Goal: Entertainment & Leisure: Consume media (video, audio)

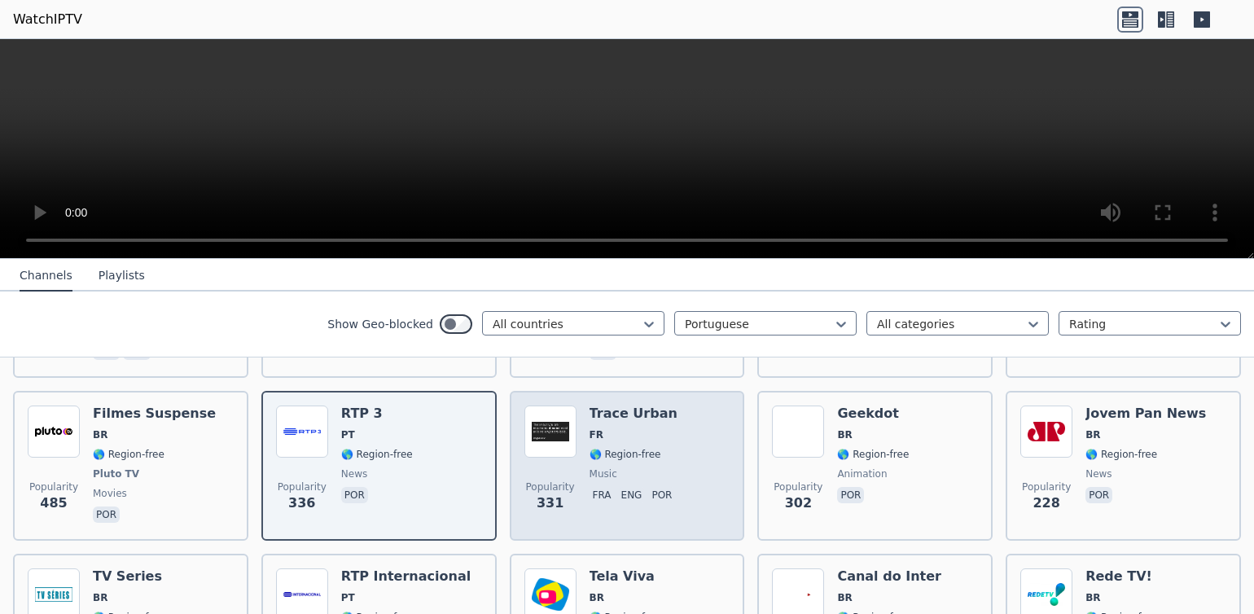
click at [542, 427] on img at bounding box center [551, 432] width 52 height 52
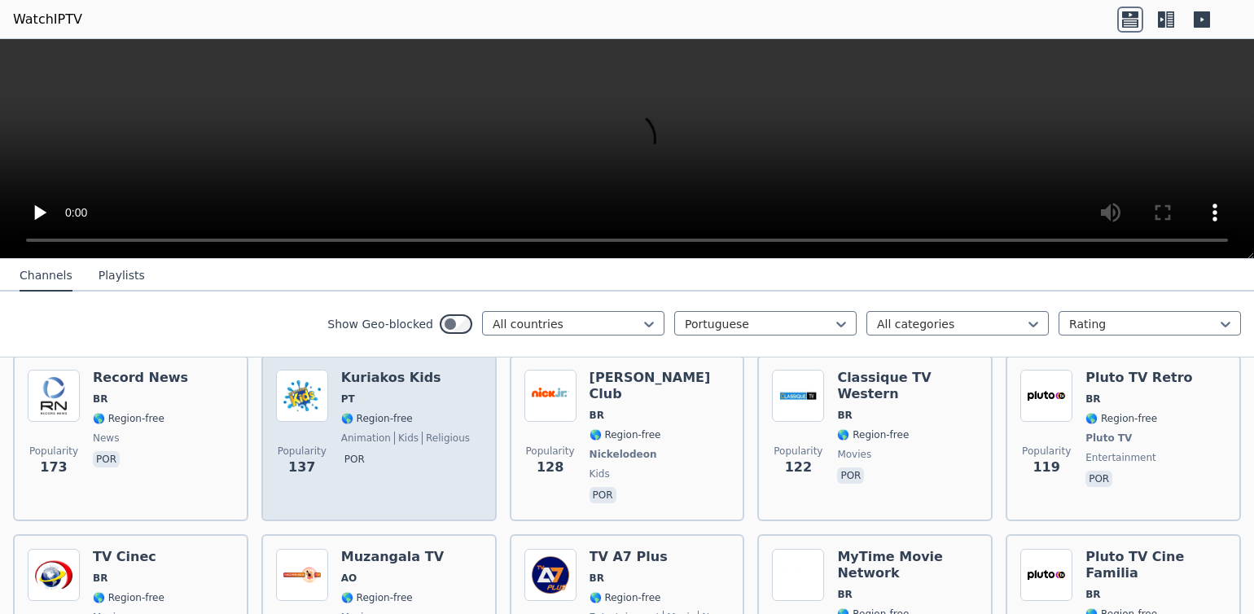
scroll to position [443, 0]
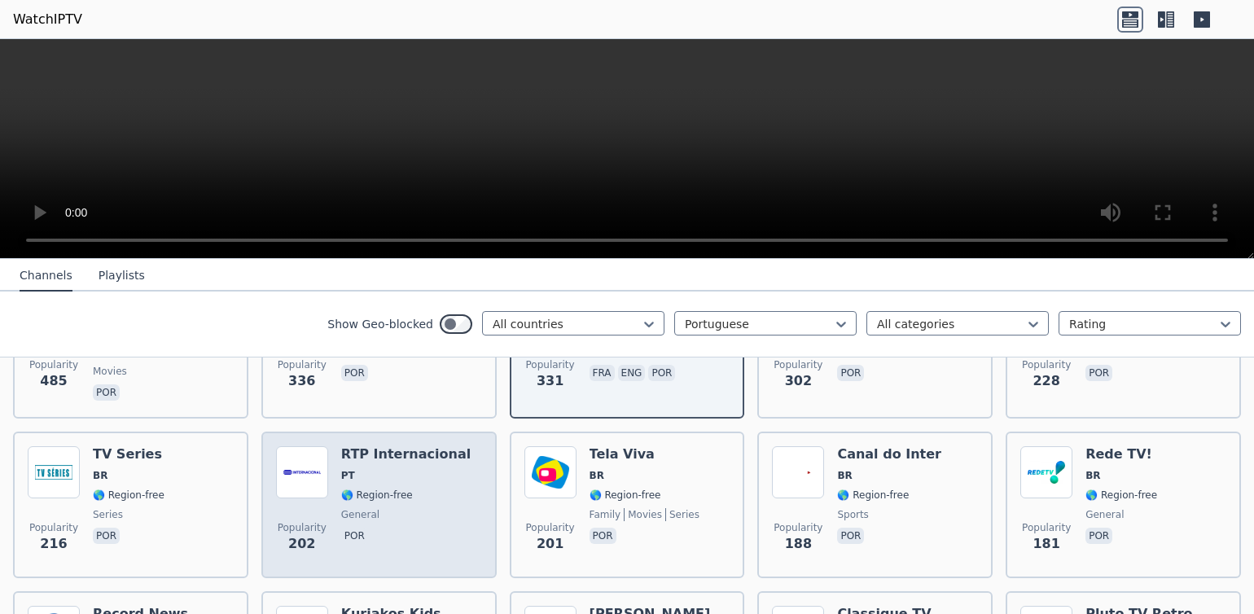
click at [287, 466] on img at bounding box center [302, 472] width 52 height 52
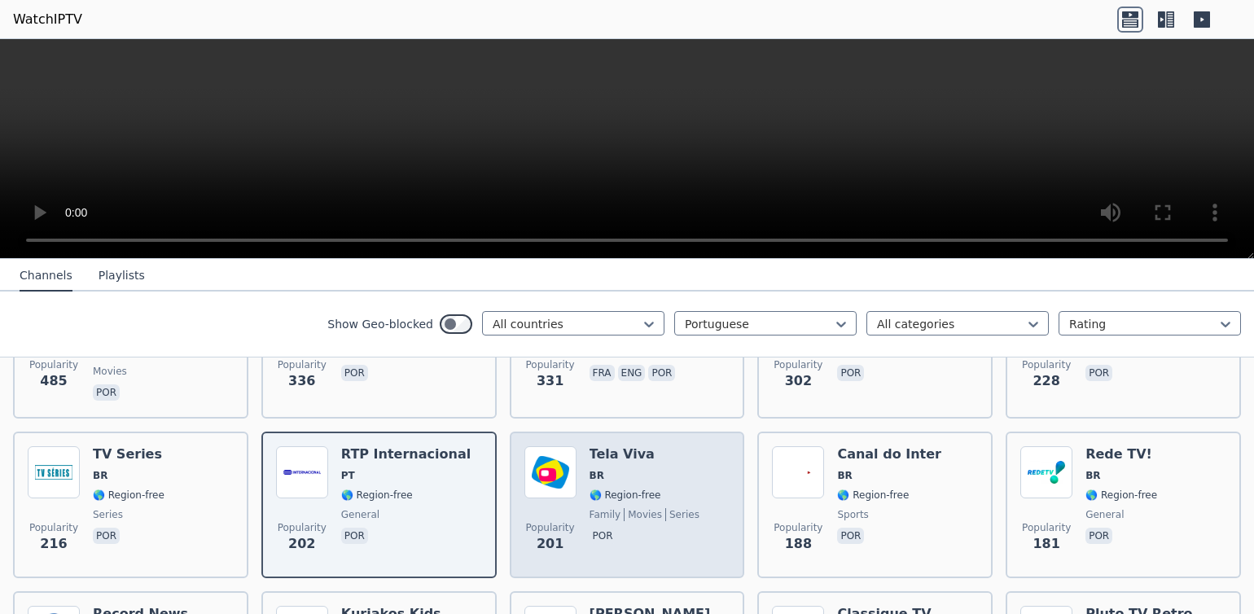
click at [533, 465] on img at bounding box center [551, 472] width 52 height 52
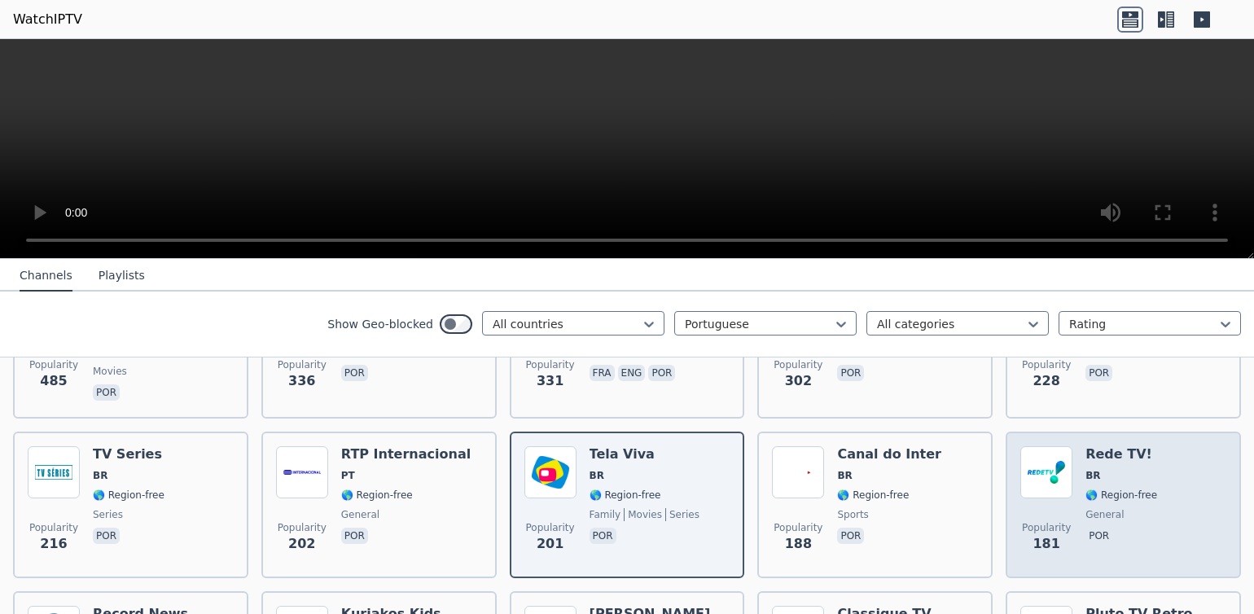
click at [1029, 461] on img at bounding box center [1047, 472] width 52 height 52
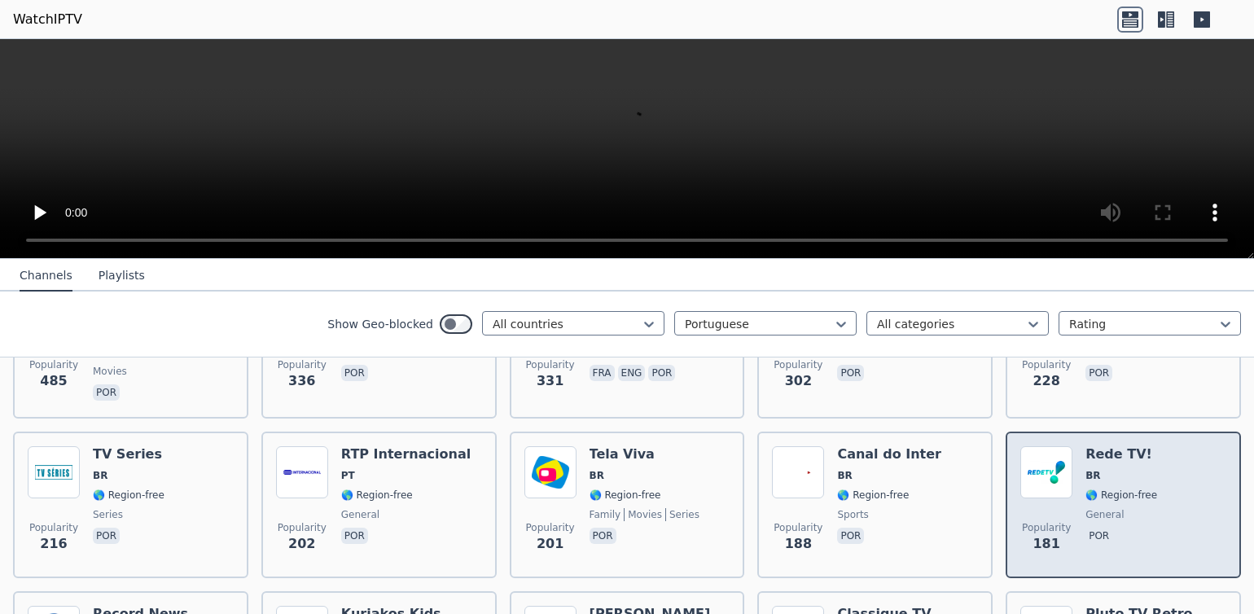
scroll to position [630, 0]
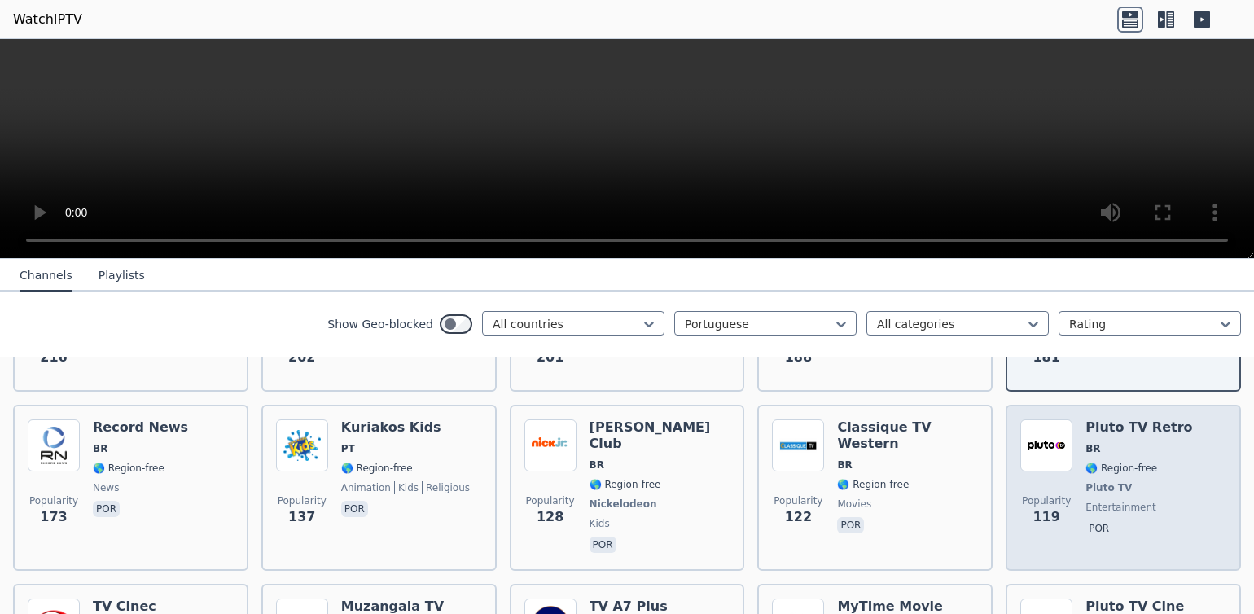
click at [1032, 437] on img at bounding box center [1047, 445] width 52 height 52
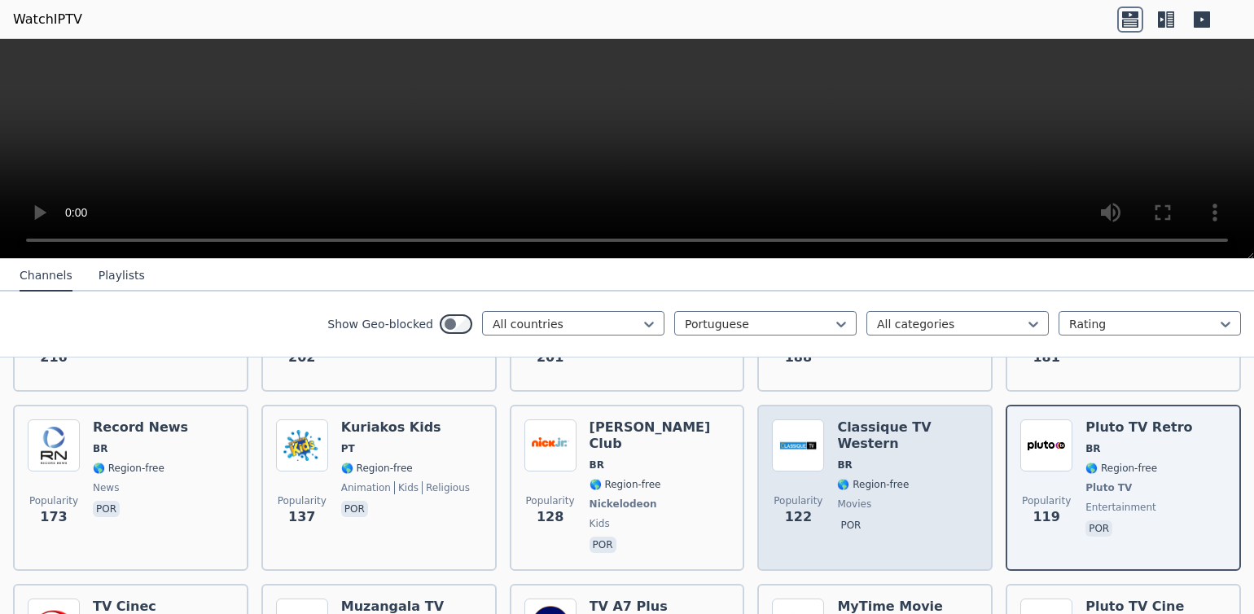
click at [793, 437] on img at bounding box center [798, 445] width 52 height 52
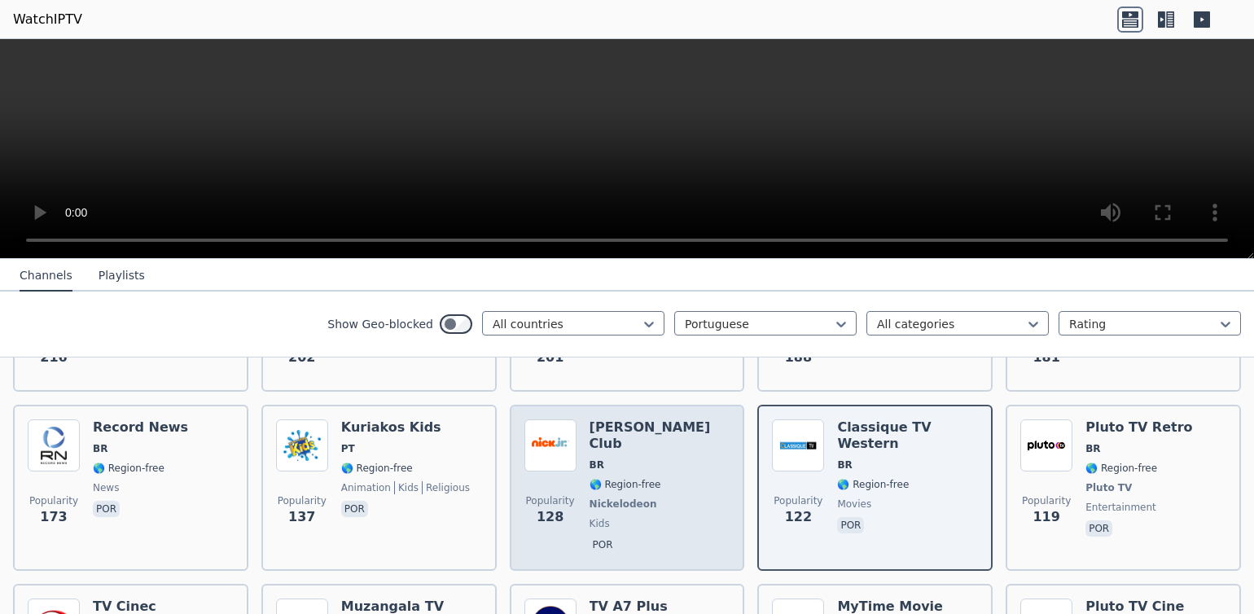
click at [525, 437] on img at bounding box center [551, 445] width 52 height 52
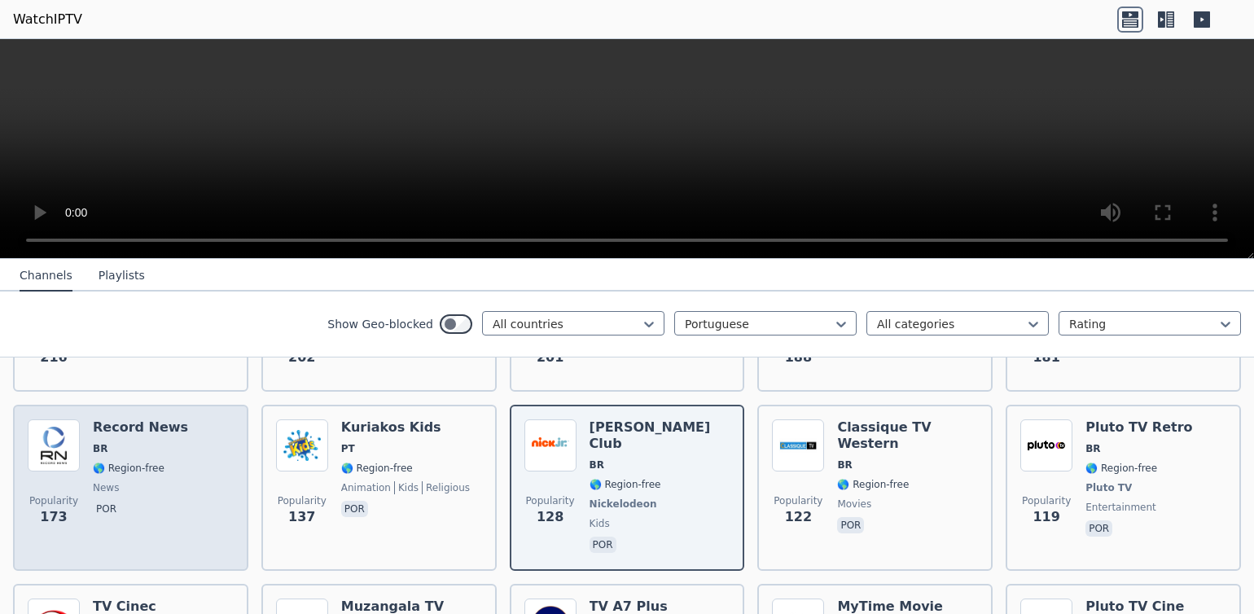
click at [31, 443] on img at bounding box center [54, 445] width 52 height 52
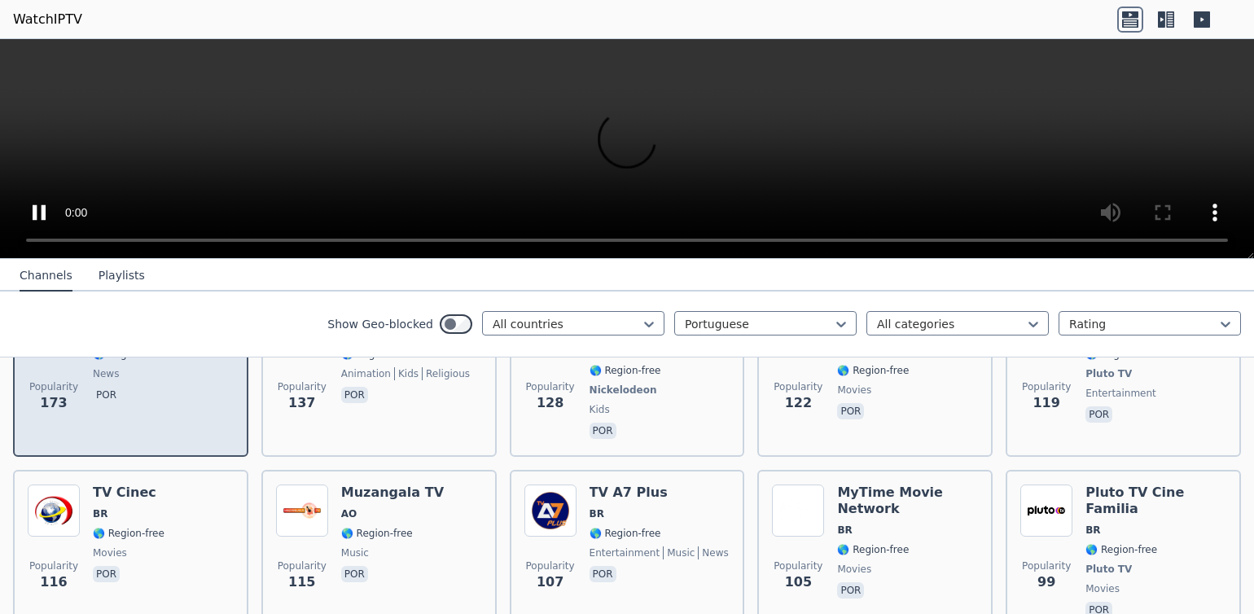
scroll to position [744, 0]
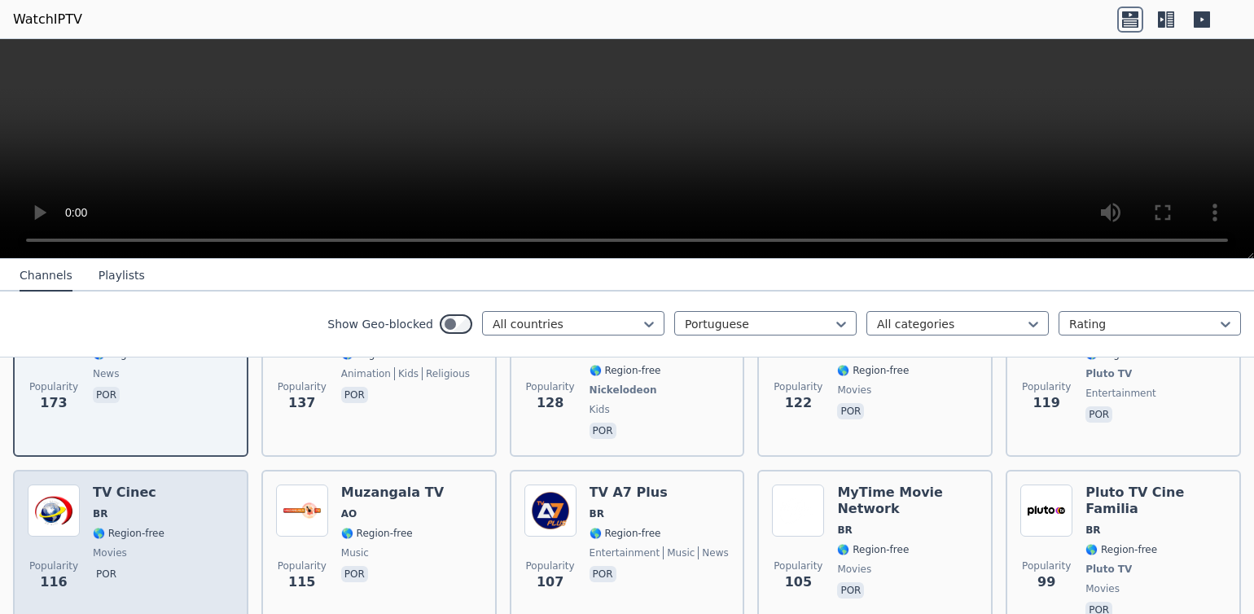
click at [50, 504] on img at bounding box center [54, 511] width 52 height 52
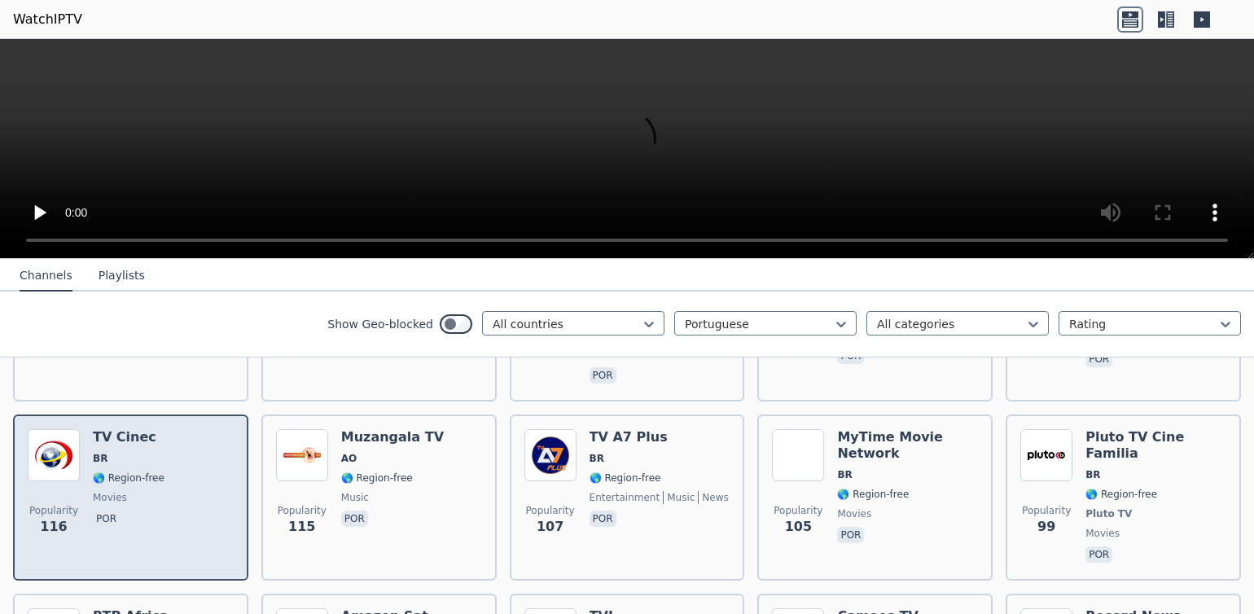
scroll to position [841, 0]
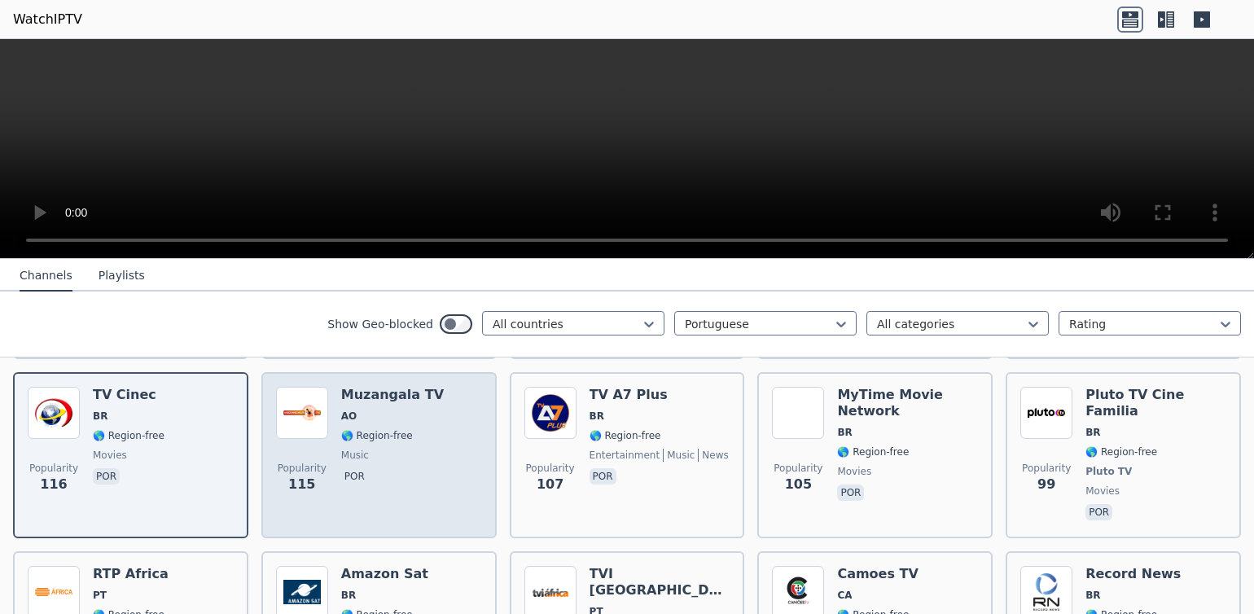
click at [290, 387] on img at bounding box center [302, 413] width 52 height 52
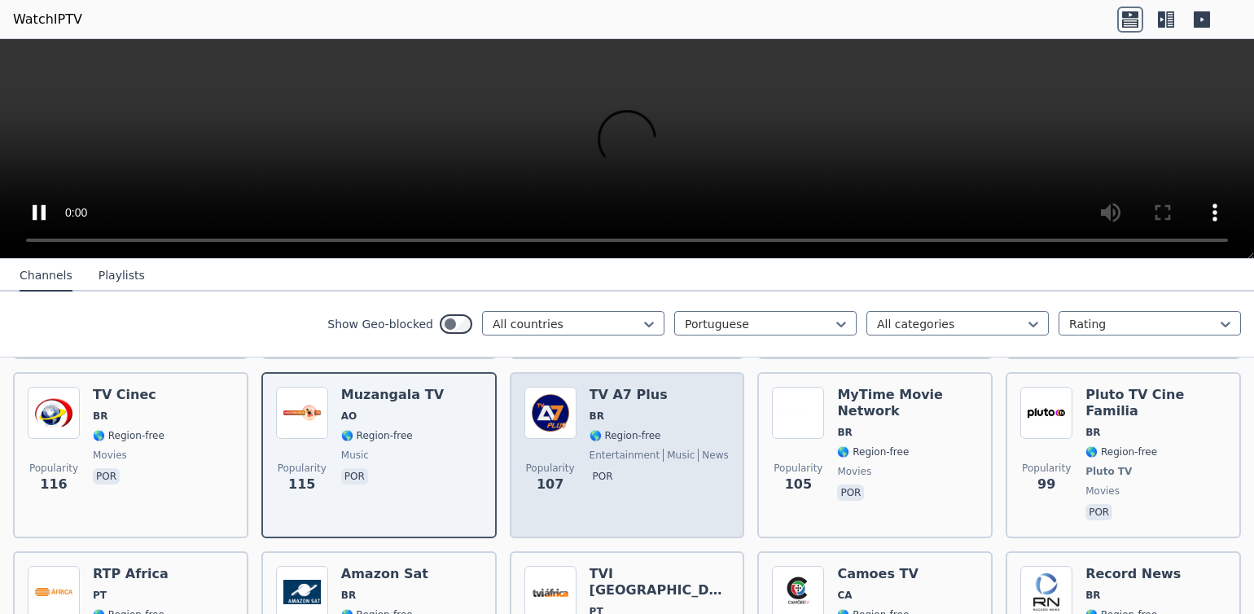
click at [545, 408] on img at bounding box center [551, 413] width 52 height 52
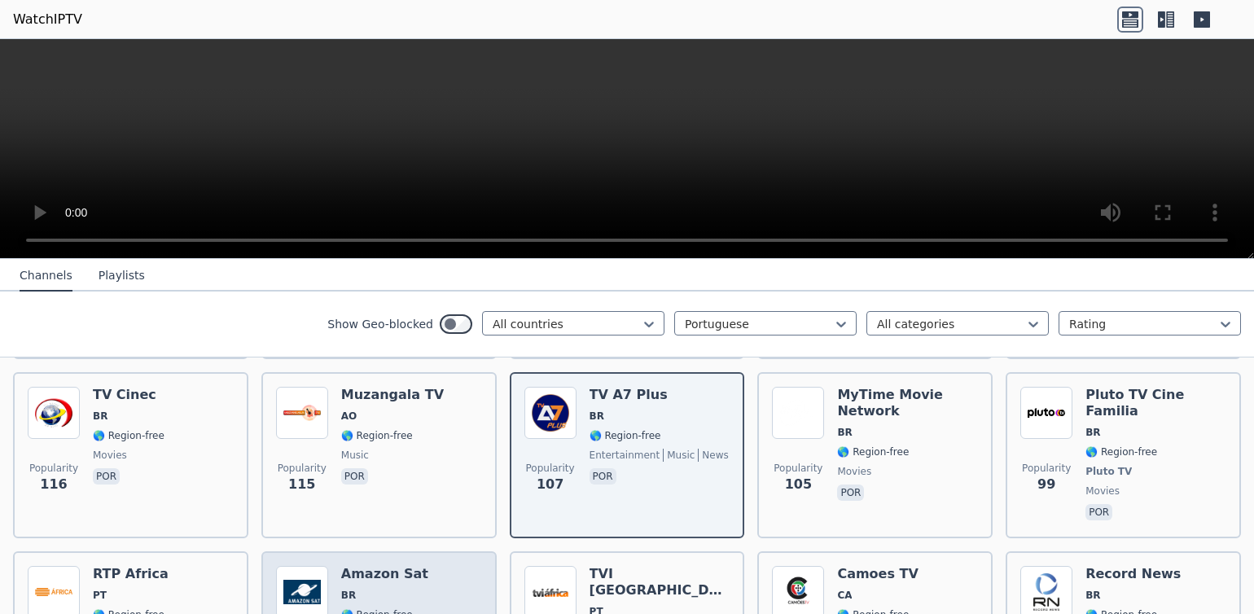
click at [384, 566] on h6 "Amazon Sat" at bounding box center [384, 574] width 87 height 16
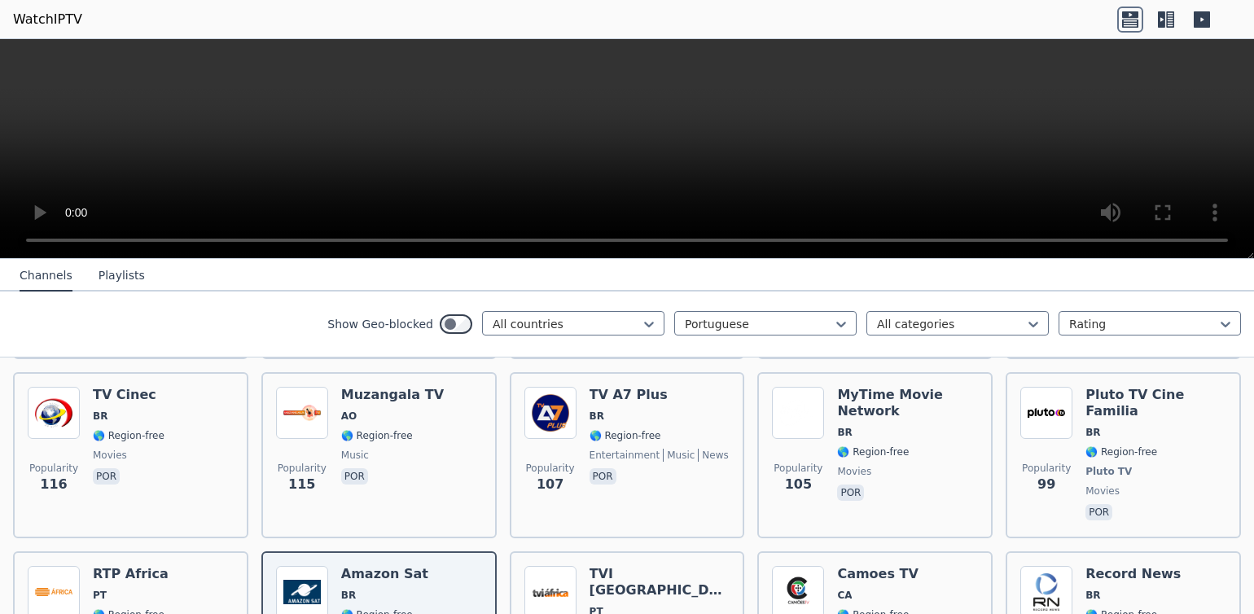
click at [1221, 240] on video at bounding box center [627, 149] width 1254 height 220
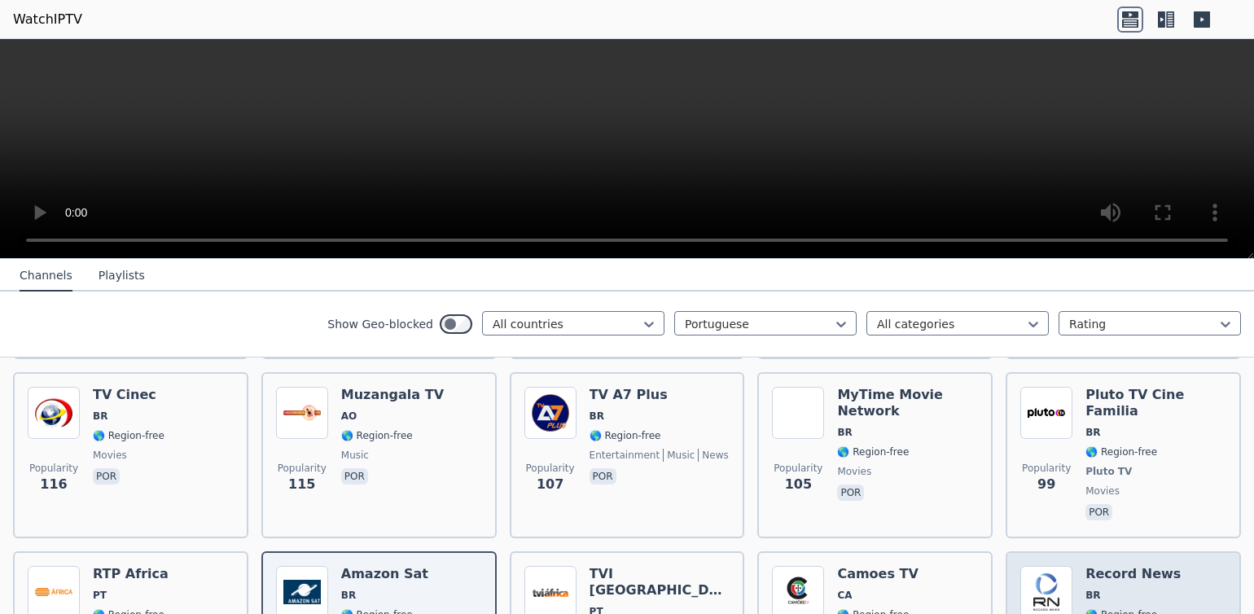
click at [1023, 566] on img at bounding box center [1047, 592] width 52 height 52
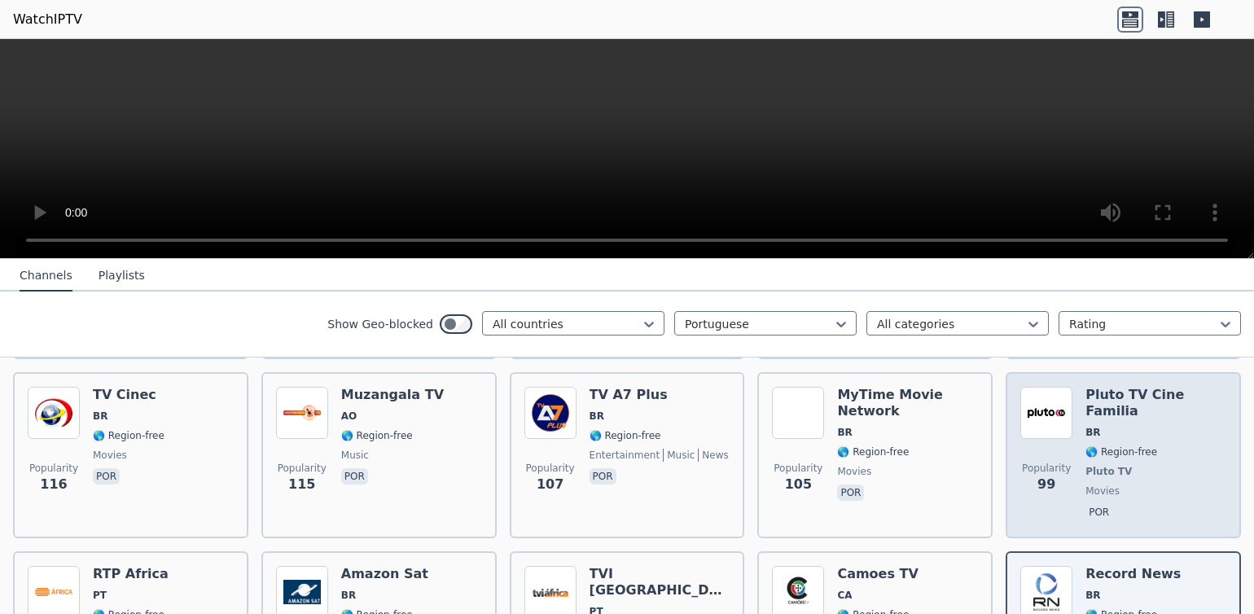
click at [1025, 397] on img at bounding box center [1047, 413] width 52 height 52
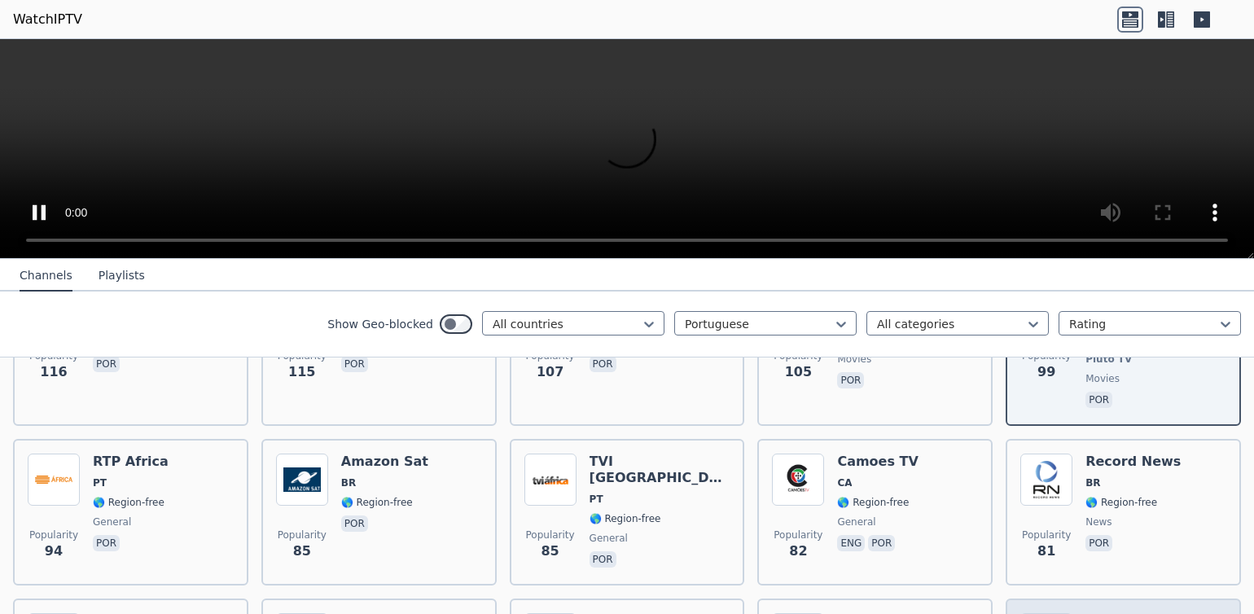
scroll to position [1035, 0]
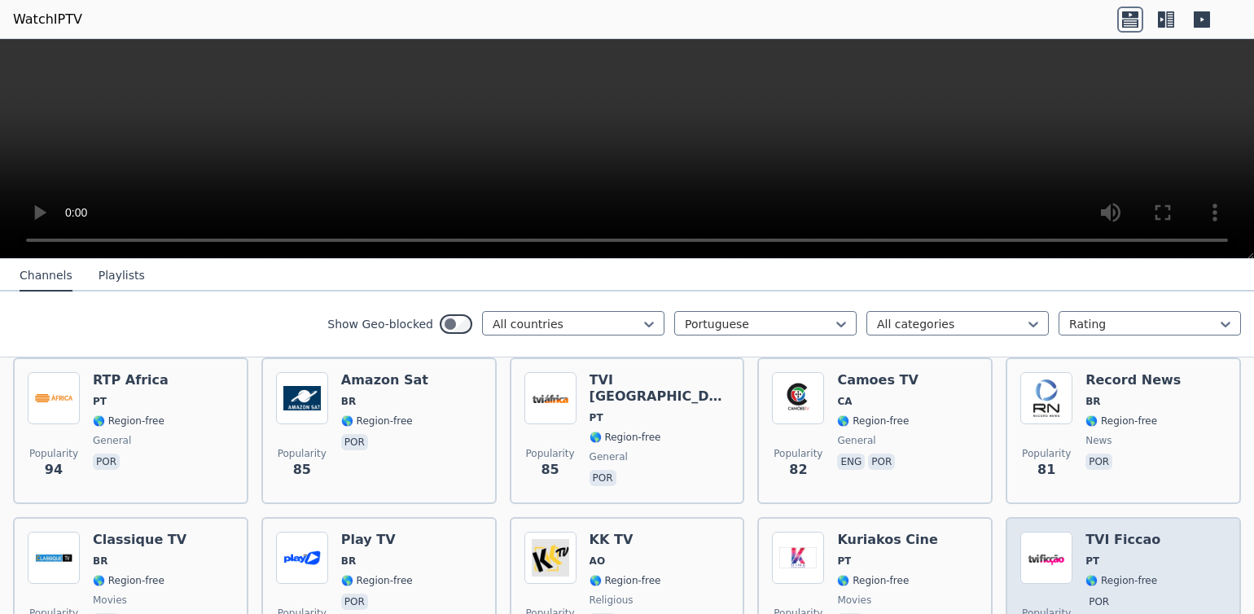
click at [1044, 542] on img at bounding box center [1047, 558] width 52 height 52
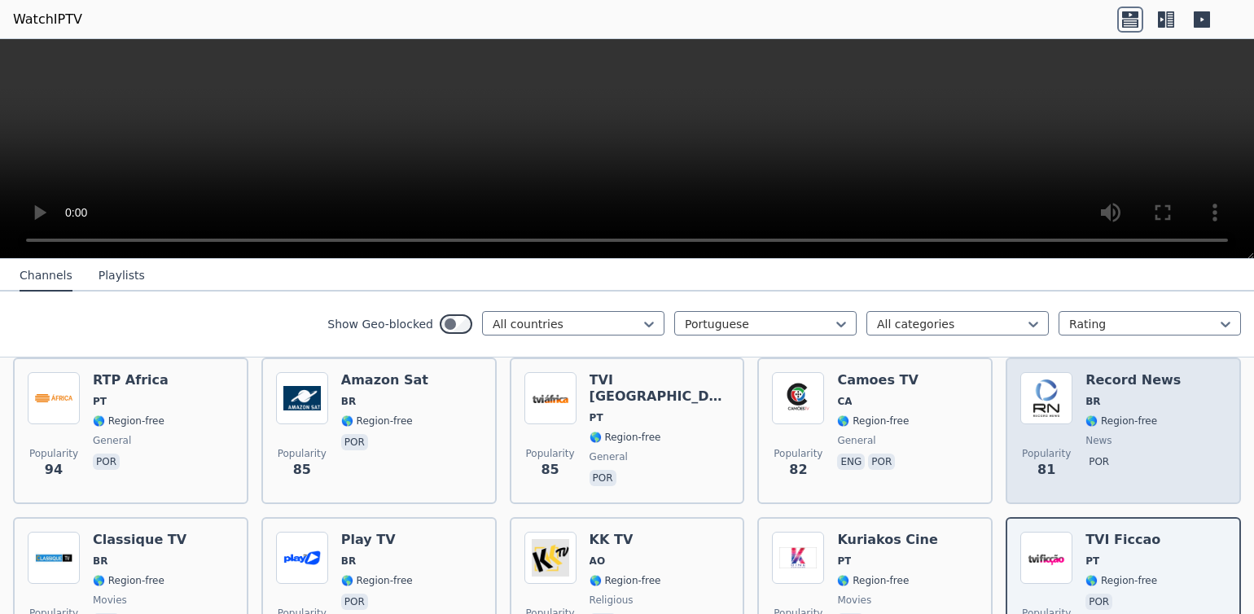
click at [1044, 372] on img at bounding box center [1047, 398] width 52 height 52
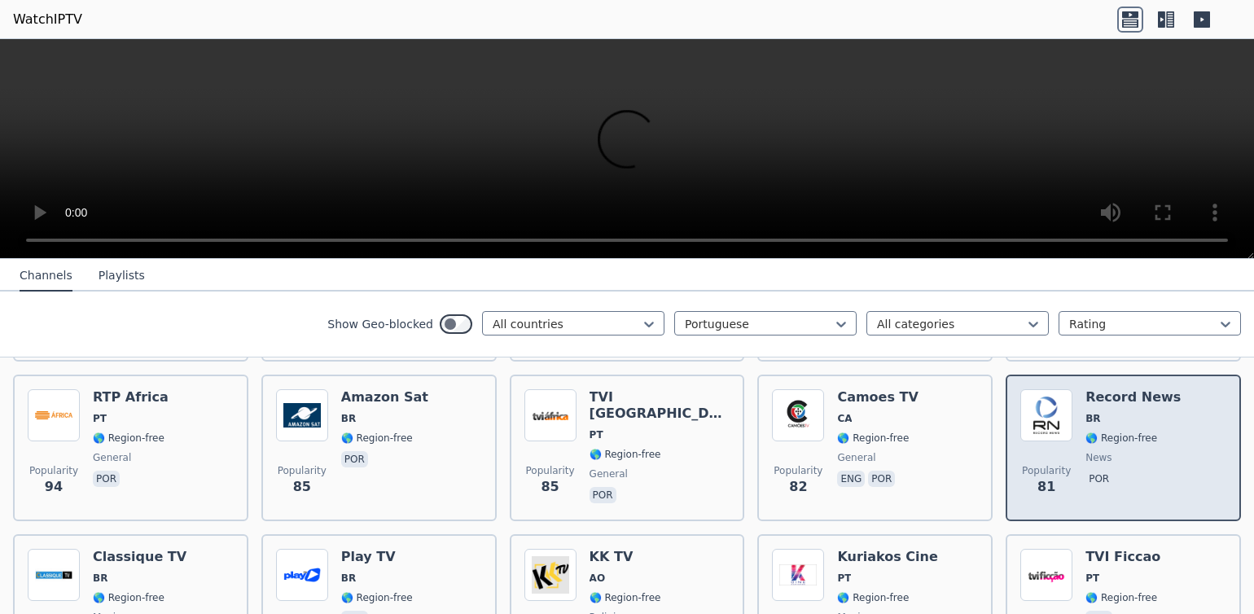
scroll to position [1008, 0]
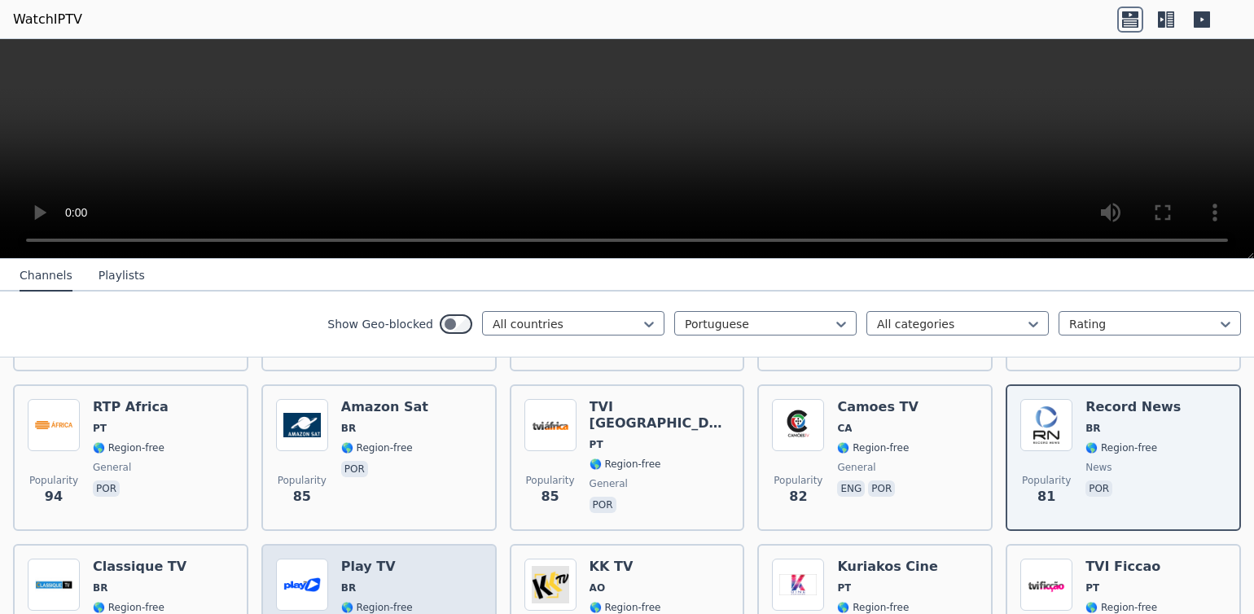
click at [302, 559] on img at bounding box center [302, 585] width 52 height 52
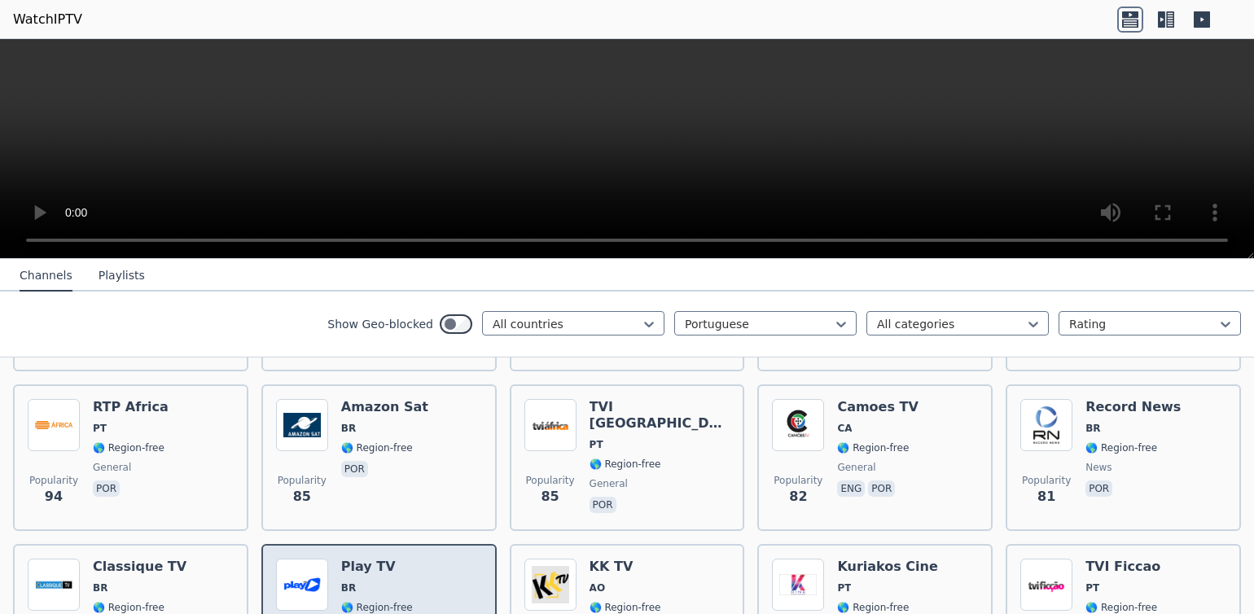
click at [302, 559] on img at bounding box center [302, 585] width 52 height 52
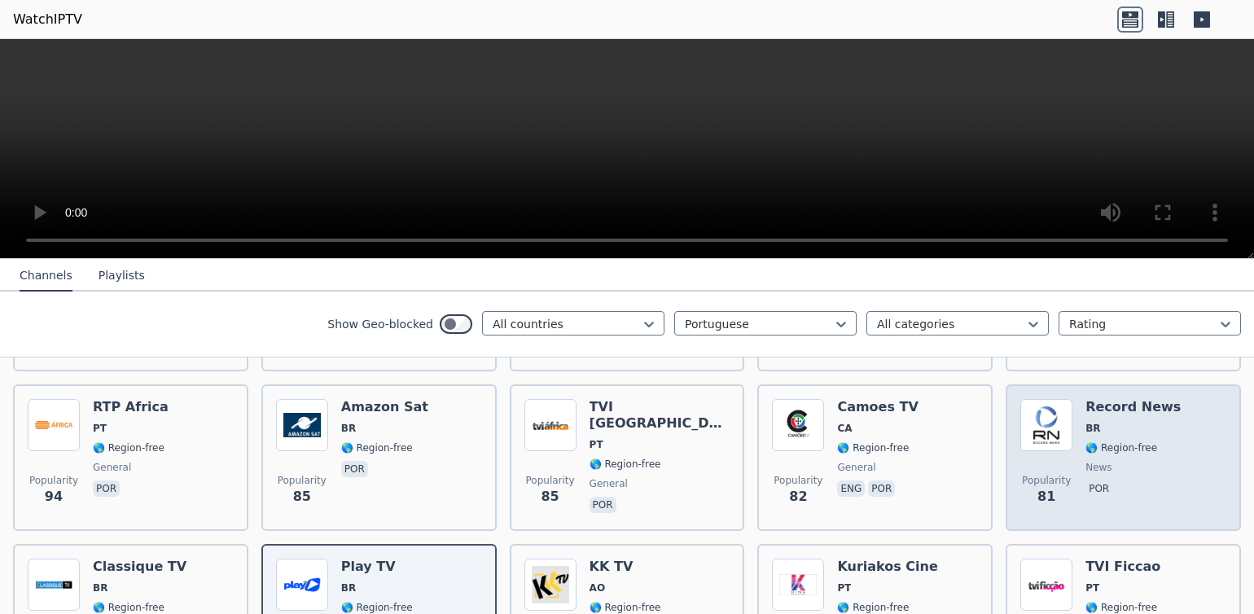
click at [1052, 399] on img at bounding box center [1047, 425] width 52 height 52
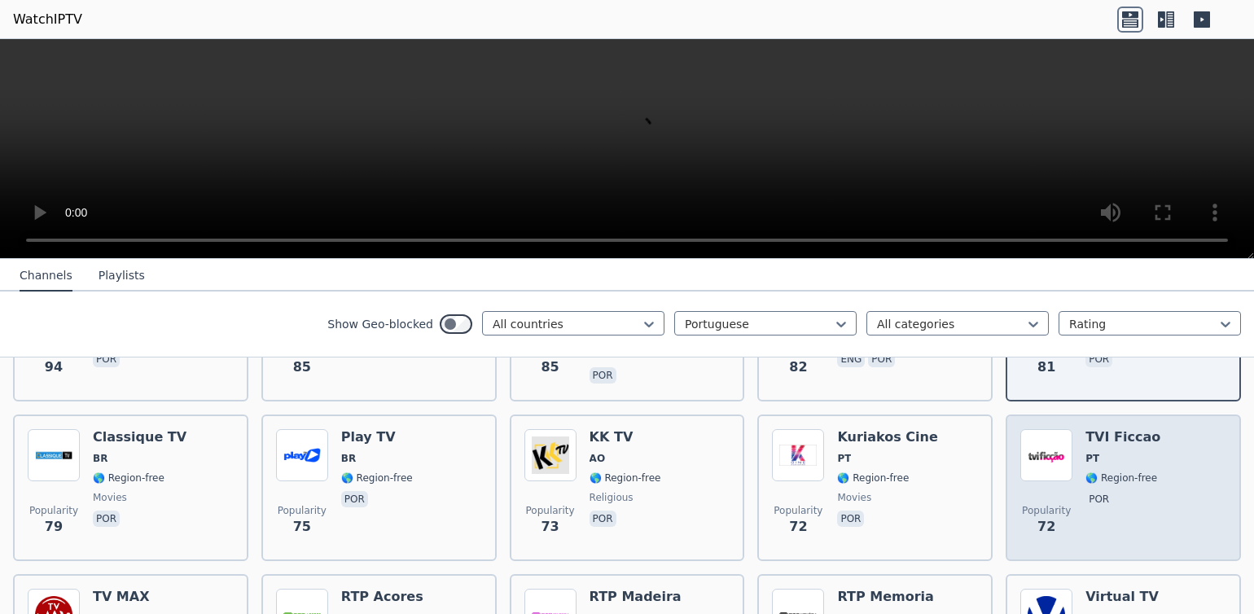
scroll to position [1138, 0]
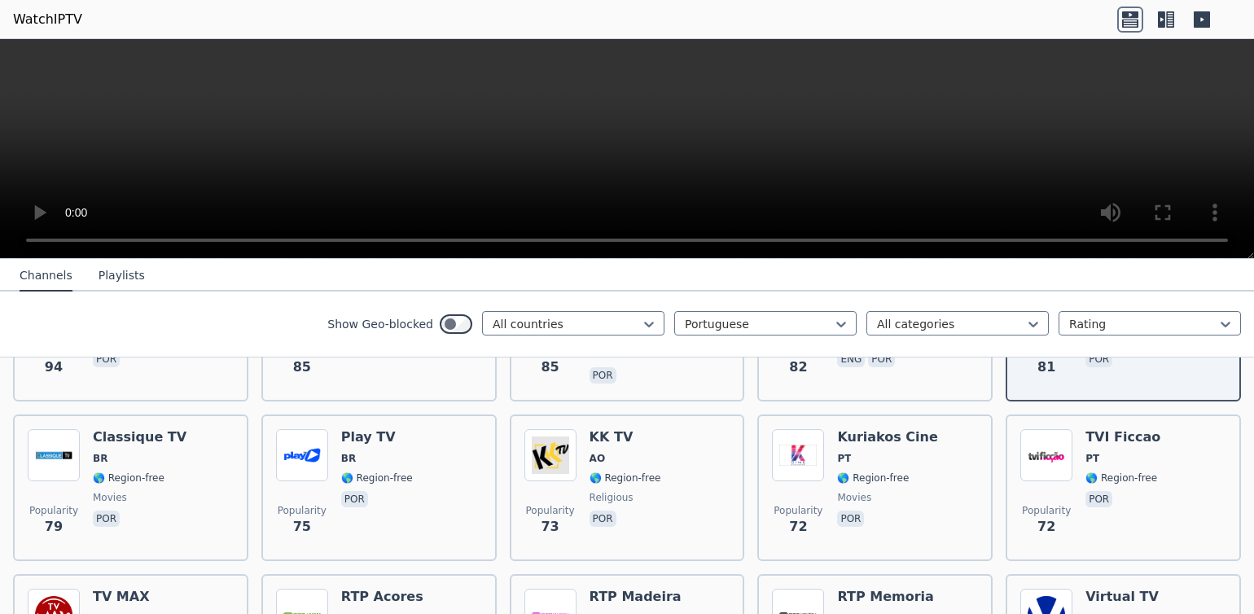
click at [1228, 237] on video at bounding box center [627, 149] width 1254 height 220
click at [1044, 590] on img at bounding box center [1047, 615] width 52 height 52
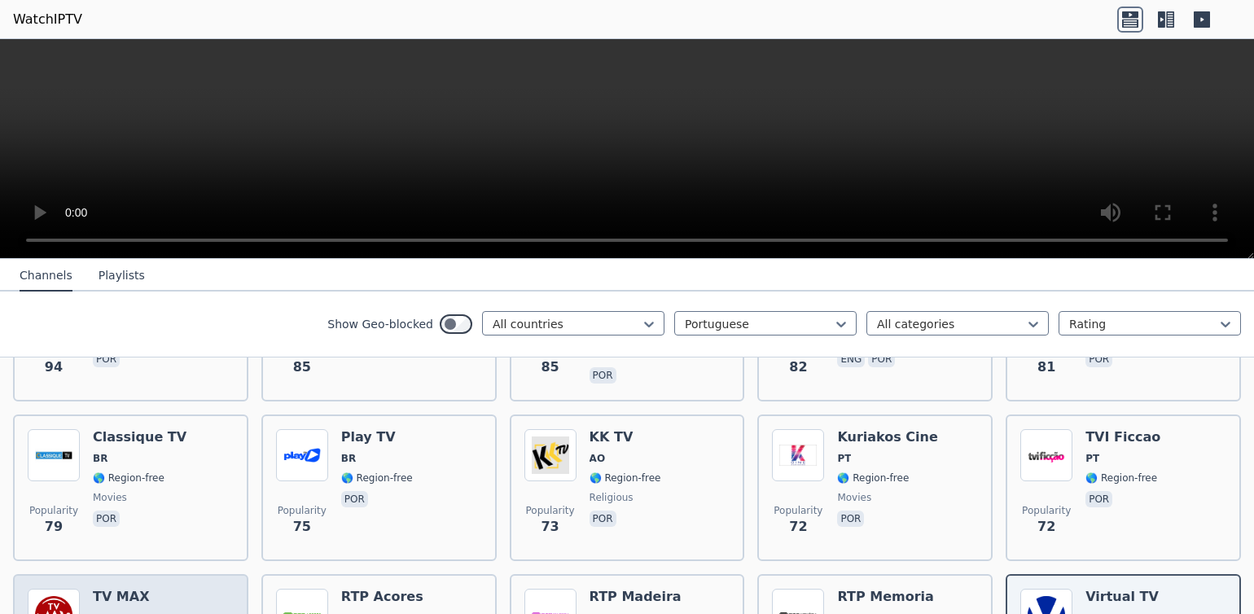
click at [55, 589] on img at bounding box center [54, 615] width 52 height 52
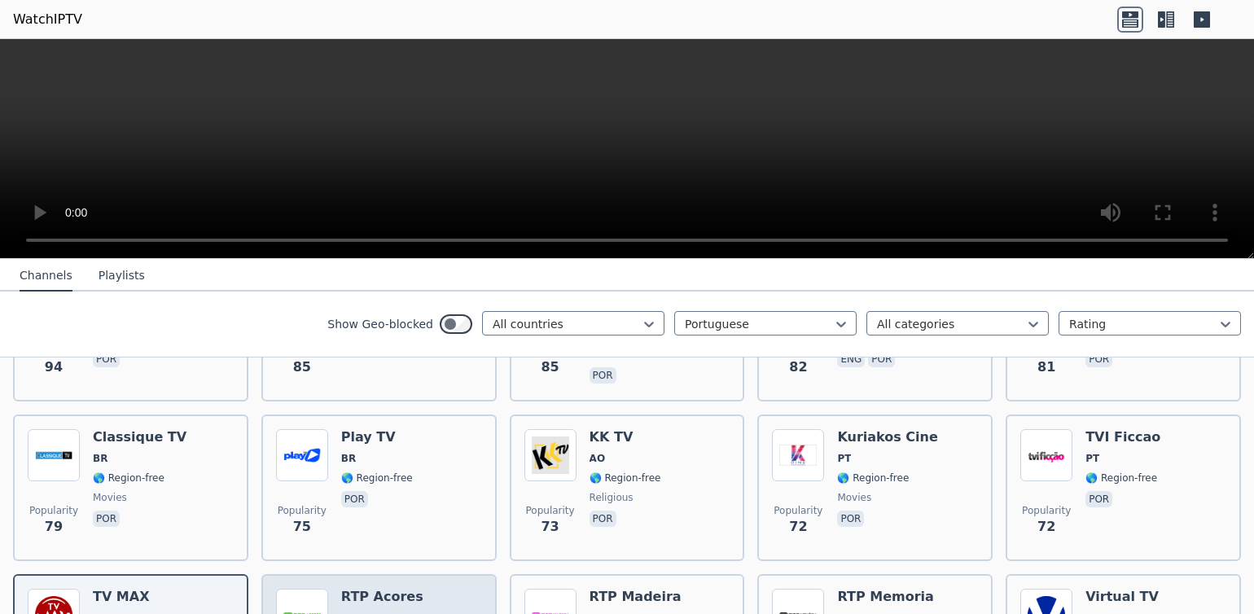
click at [296, 589] on img at bounding box center [302, 615] width 52 height 52
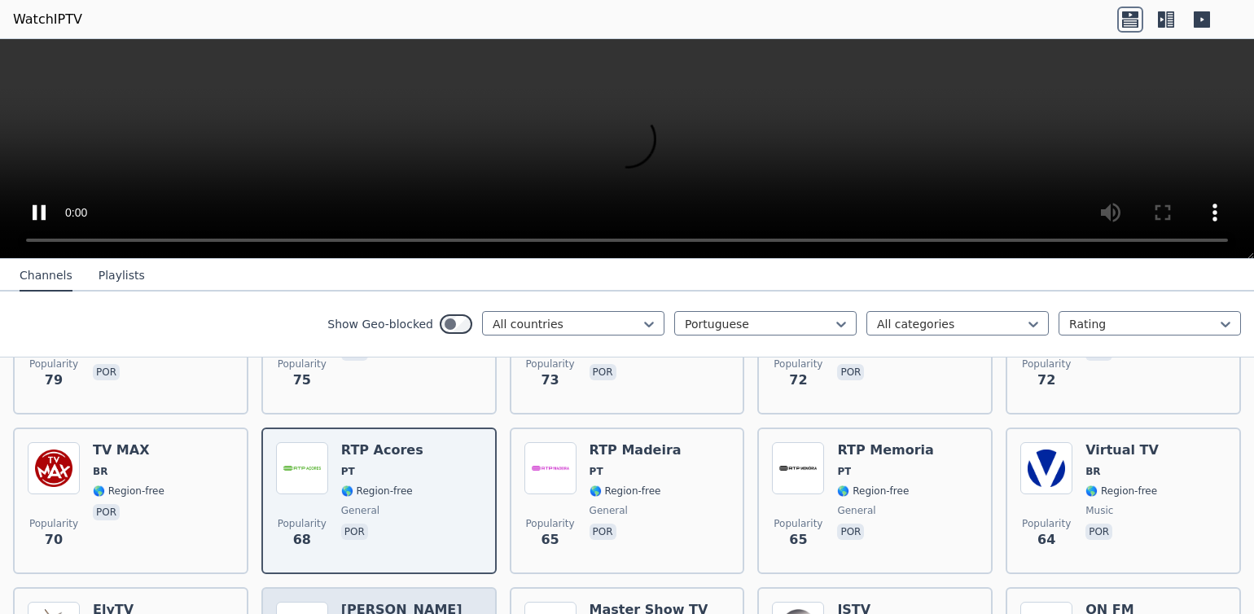
scroll to position [1399, 0]
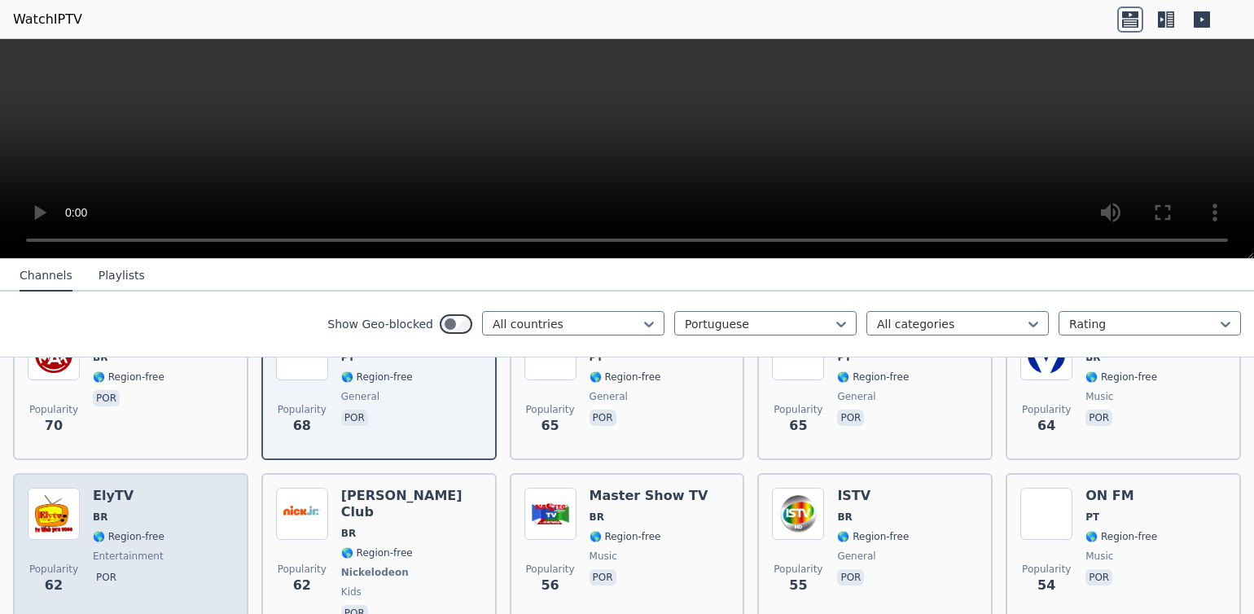
click at [56, 488] on img at bounding box center [54, 514] width 52 height 52
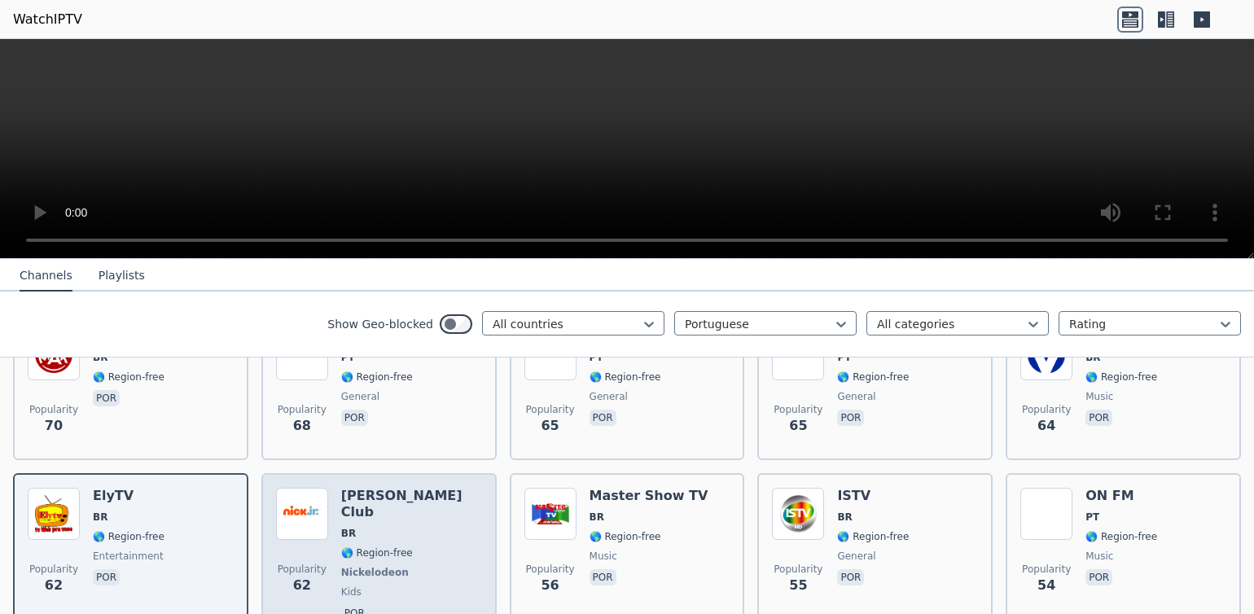
click at [278, 488] on img at bounding box center [302, 514] width 52 height 52
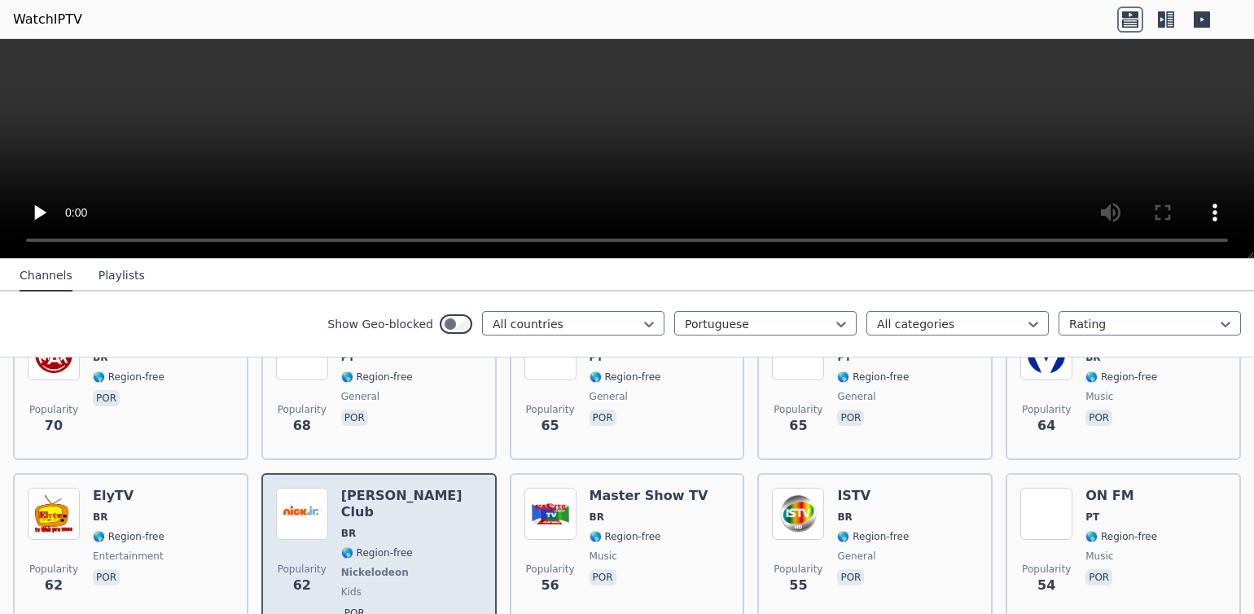
click at [306, 488] on img at bounding box center [302, 514] width 52 height 52
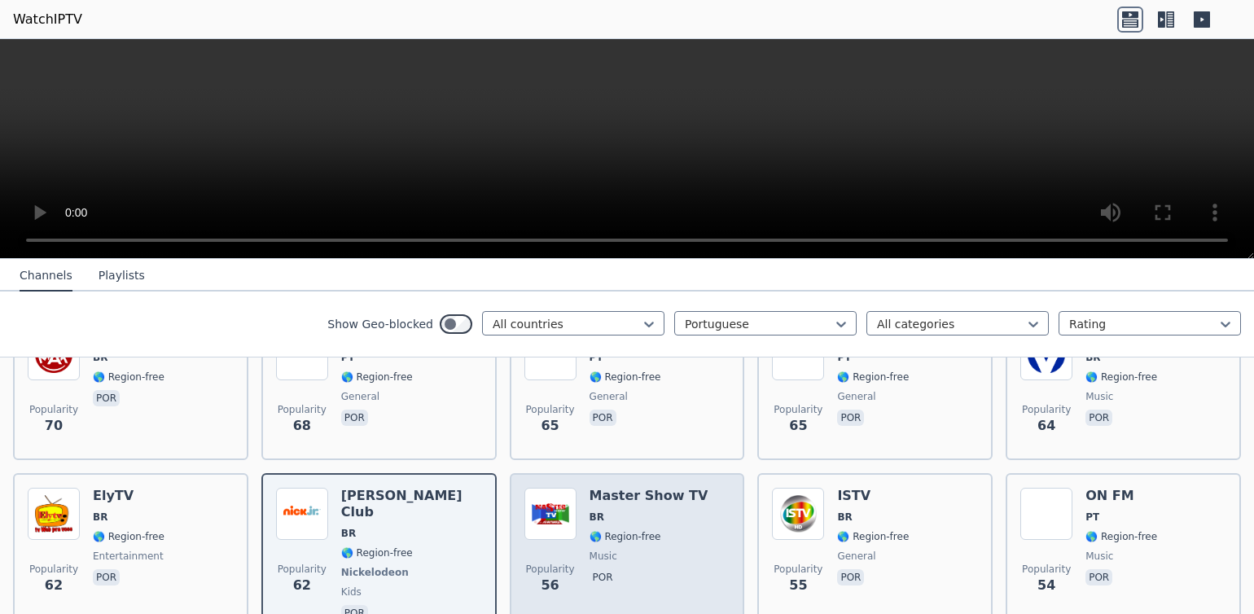
click at [530, 488] on img at bounding box center [551, 514] width 52 height 52
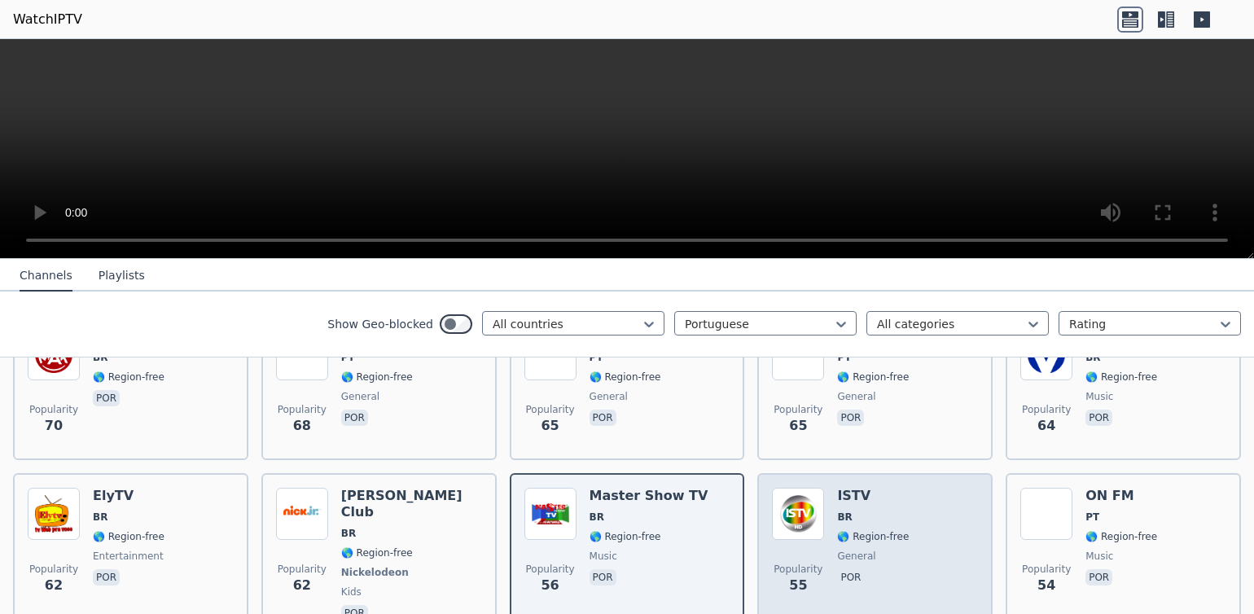
click at [784, 488] on img at bounding box center [798, 514] width 52 height 52
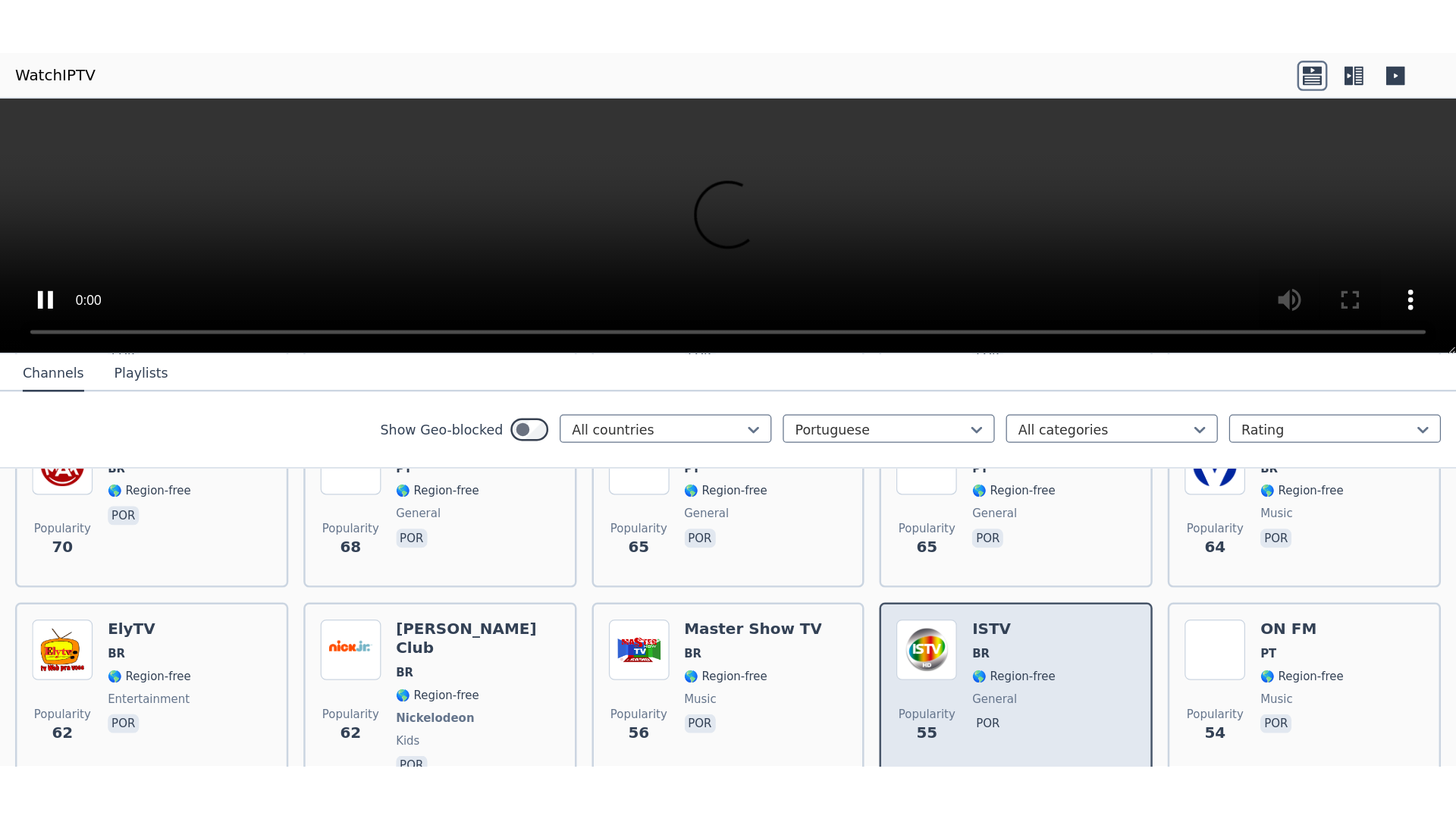
scroll to position [1411, 0]
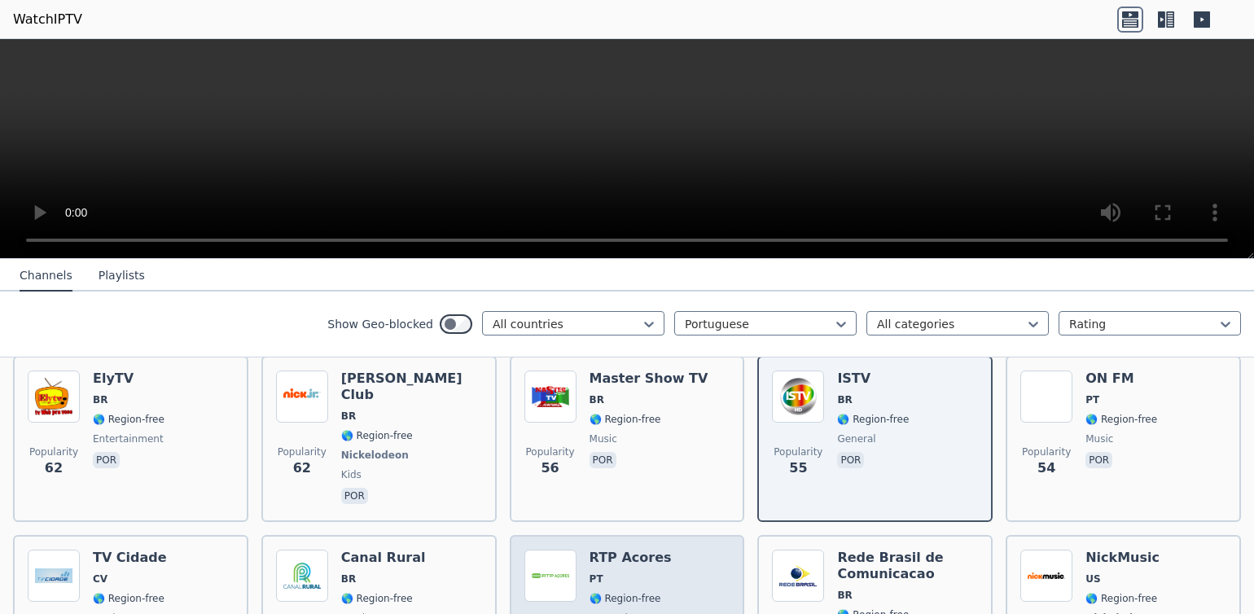
click at [545, 550] on img at bounding box center [551, 576] width 52 height 52
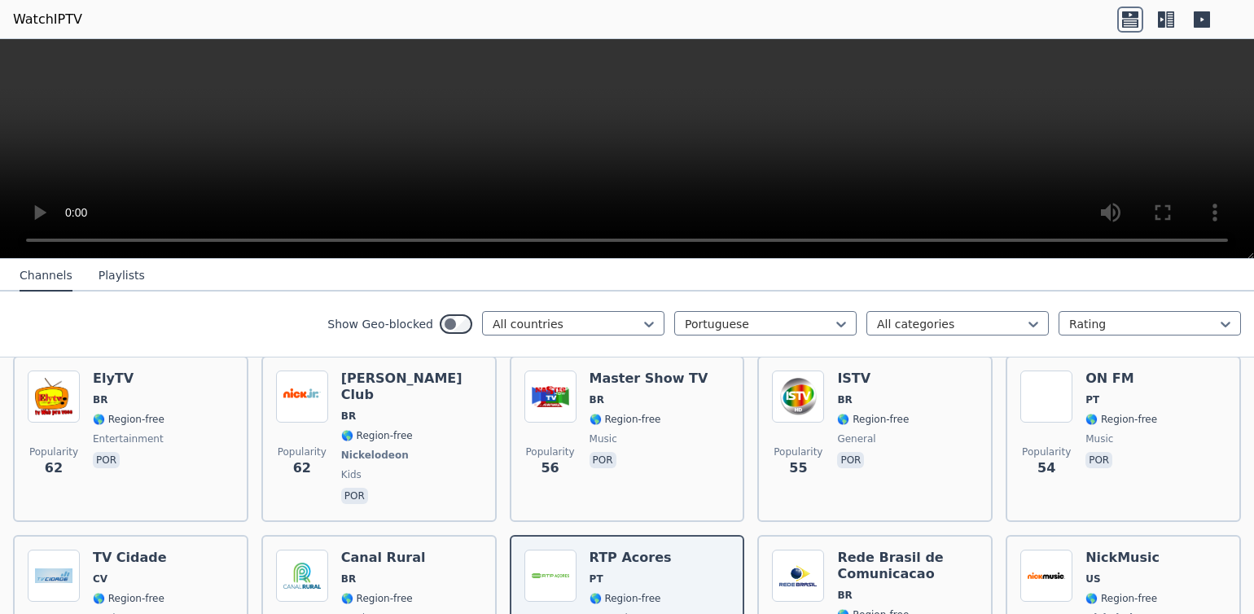
click at [1221, 241] on video at bounding box center [627, 149] width 1254 height 220
click at [15, 242] on video at bounding box center [627, 149] width 1254 height 220
click at [26, 244] on video at bounding box center [627, 149] width 1254 height 220
